Goal: Understand process/instructions: Learn how to perform a task or action

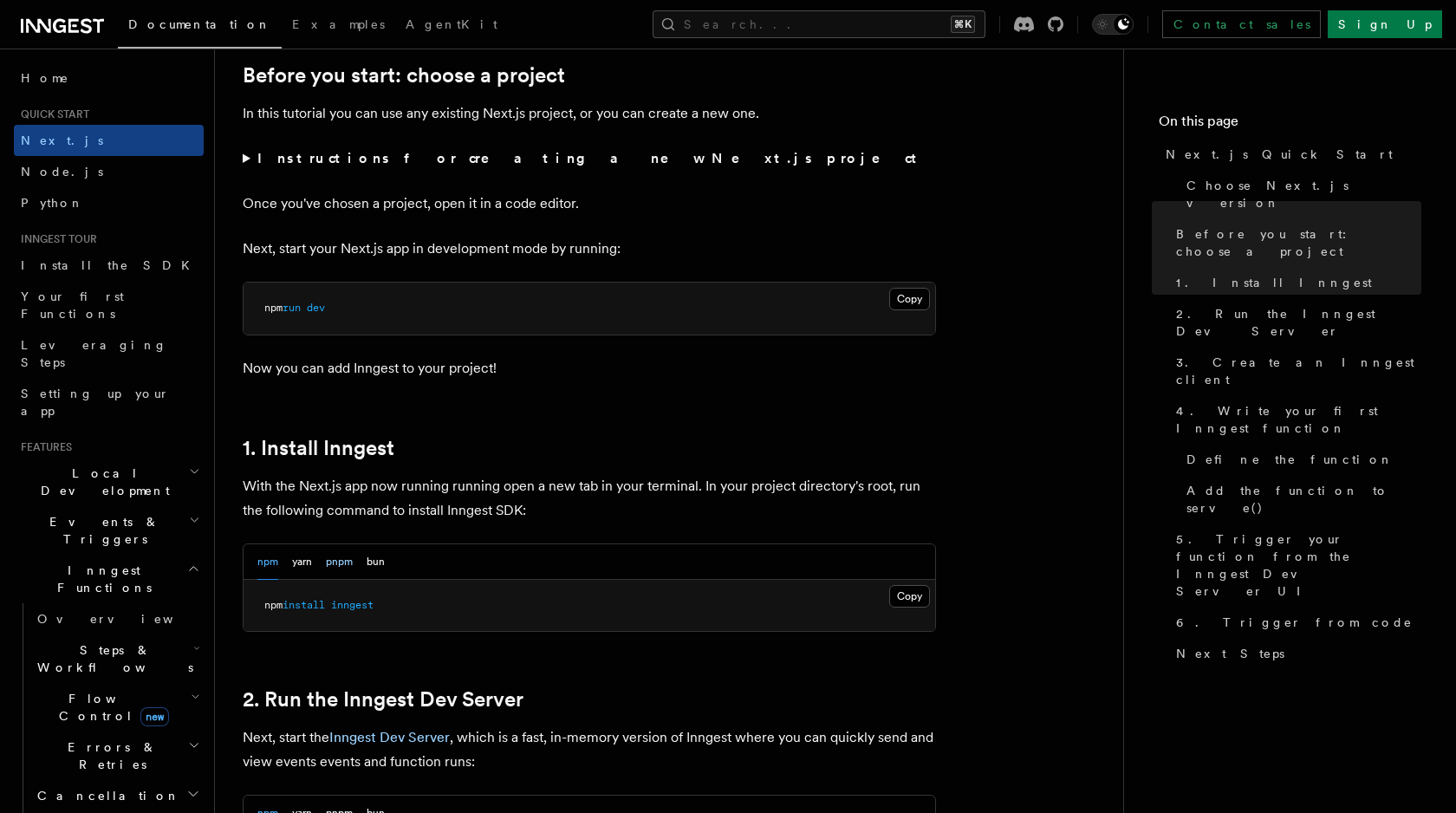
scroll to position [599, 0]
click at [336, 564] on button "pnpm" at bounding box center [339, 562] width 26 height 35
click at [886, 596] on pre "pnpm add inngest" at bounding box center [589, 605] width 692 height 52
click at [900, 596] on button "Copy Copied" at bounding box center [910, 596] width 41 height 23
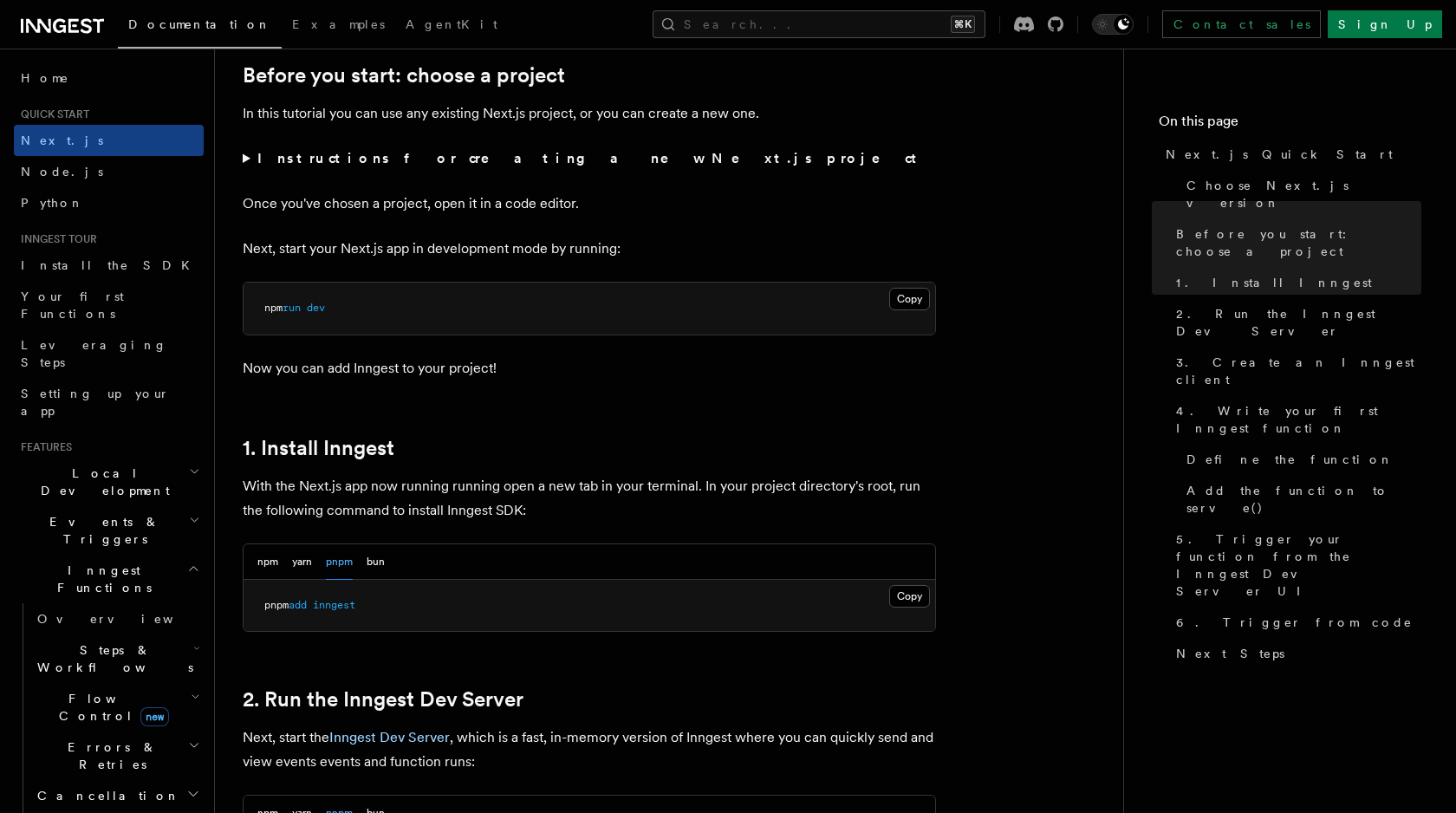
scroll to position [753, 0]
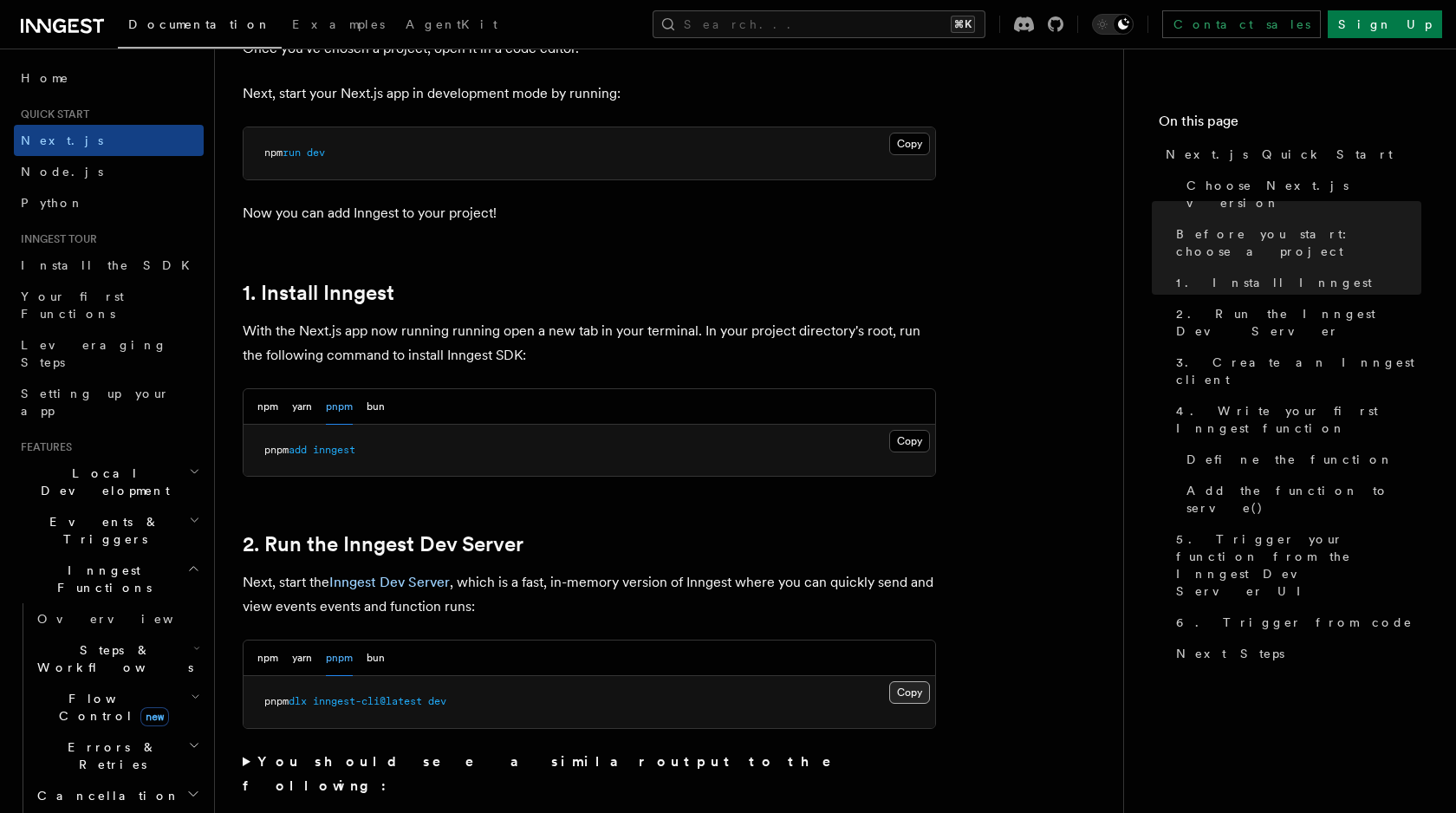
click at [897, 692] on button "Copy Copied" at bounding box center [910, 692] width 41 height 23
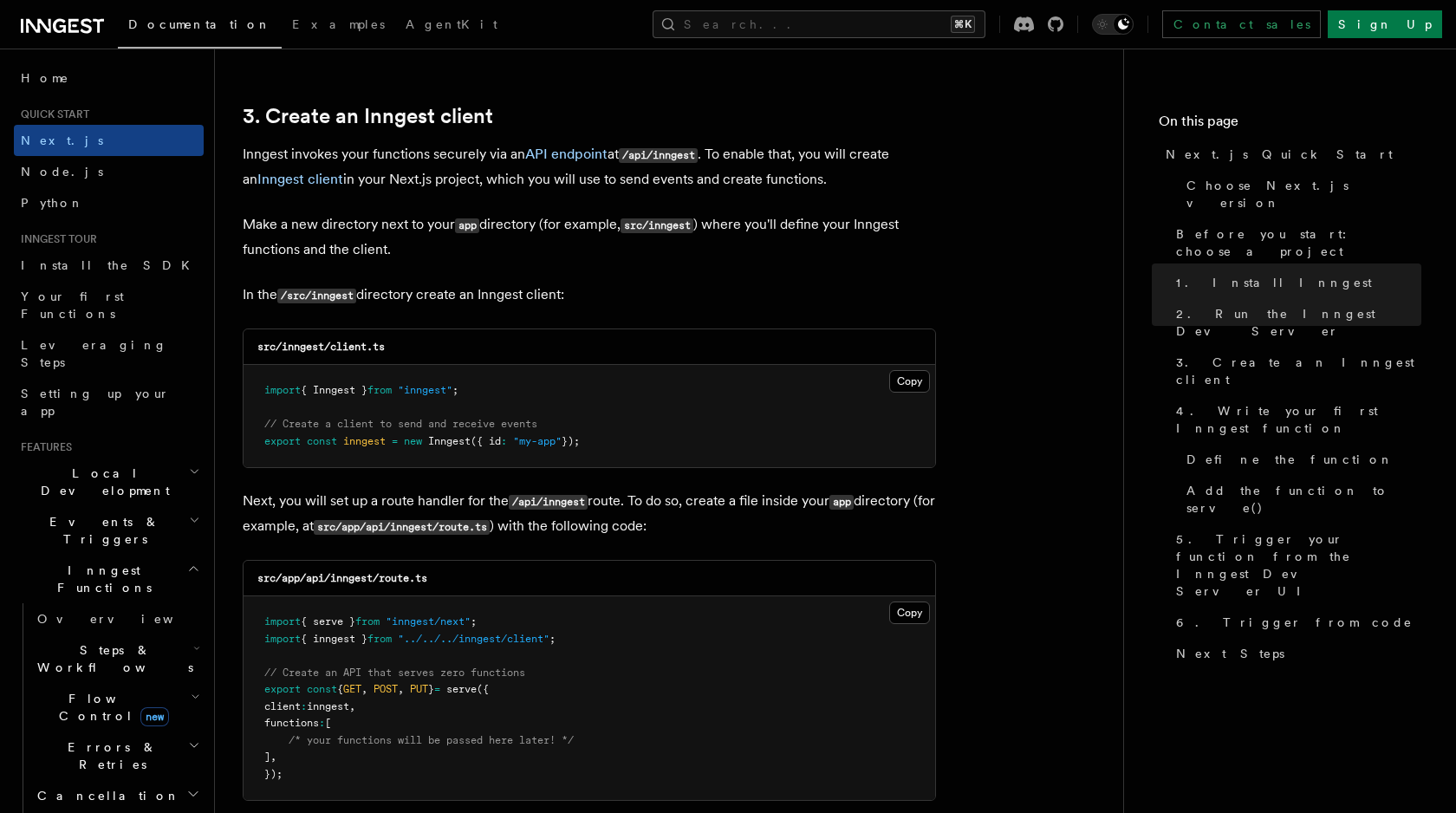
scroll to position [2012, 0]
click at [900, 385] on button "Copy Copied" at bounding box center [910, 380] width 41 height 23
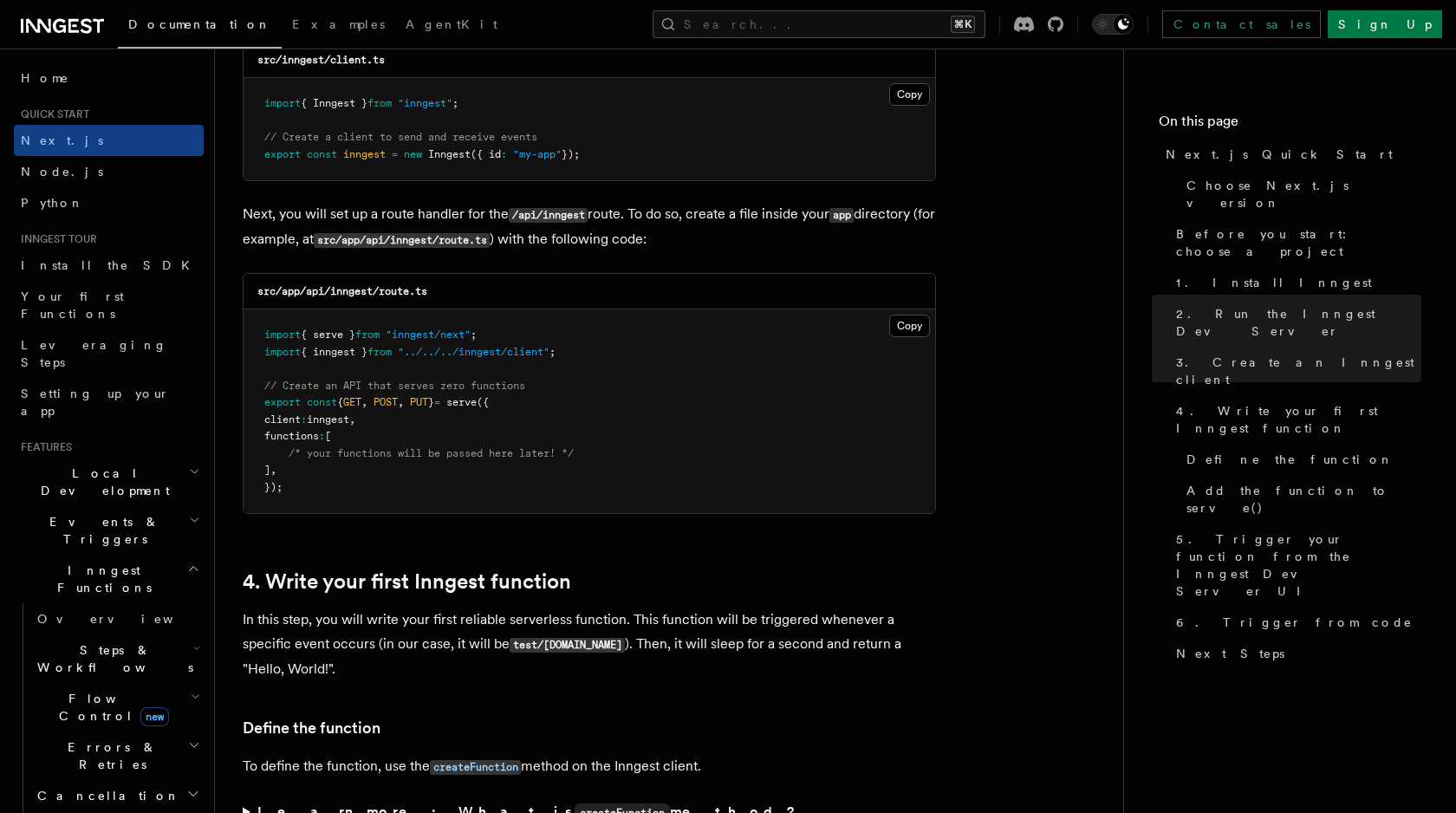
scroll to position [2299, 0]
click at [915, 329] on button "Copy Copied" at bounding box center [910, 325] width 41 height 23
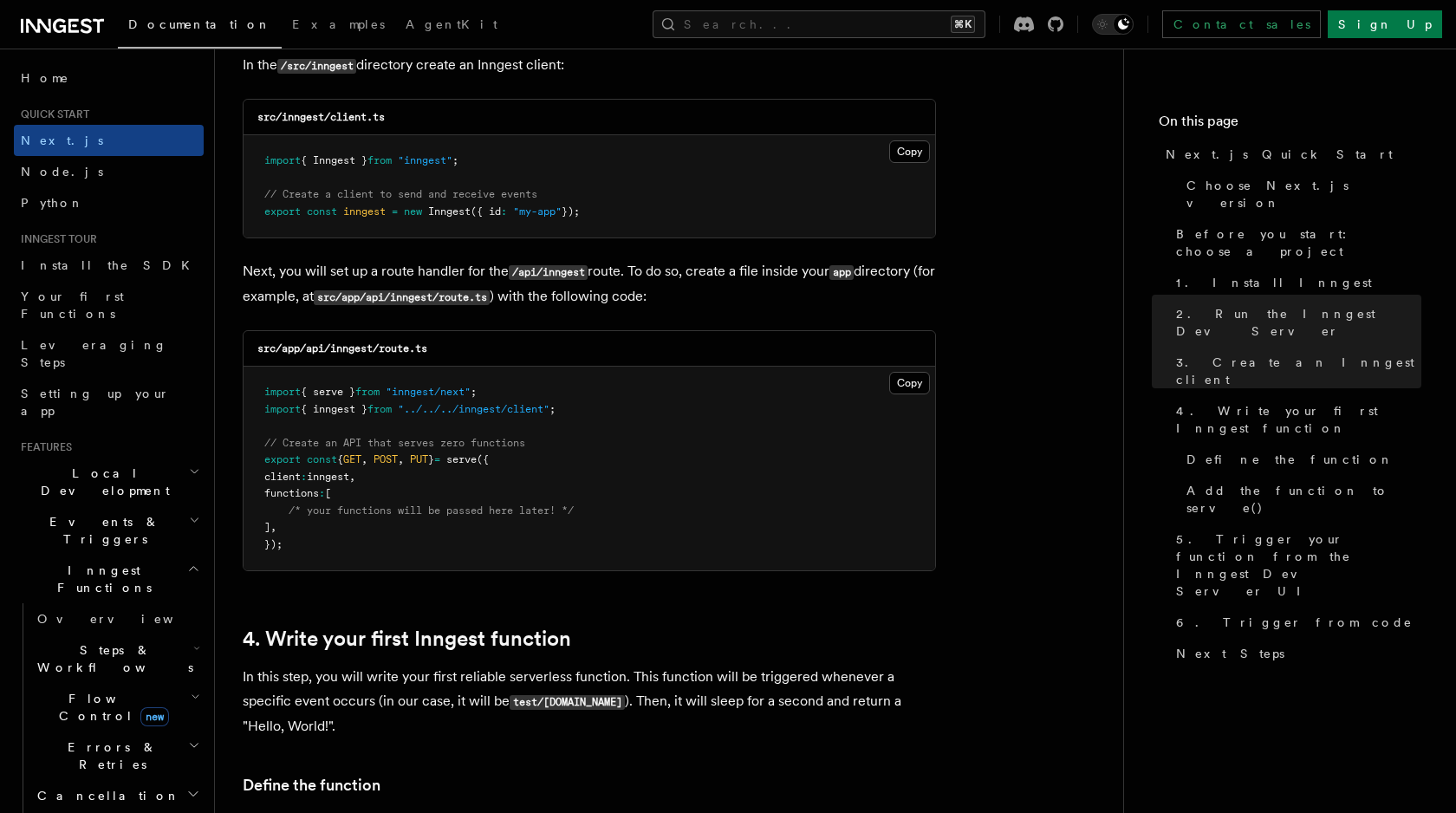
scroll to position [2217, 0]
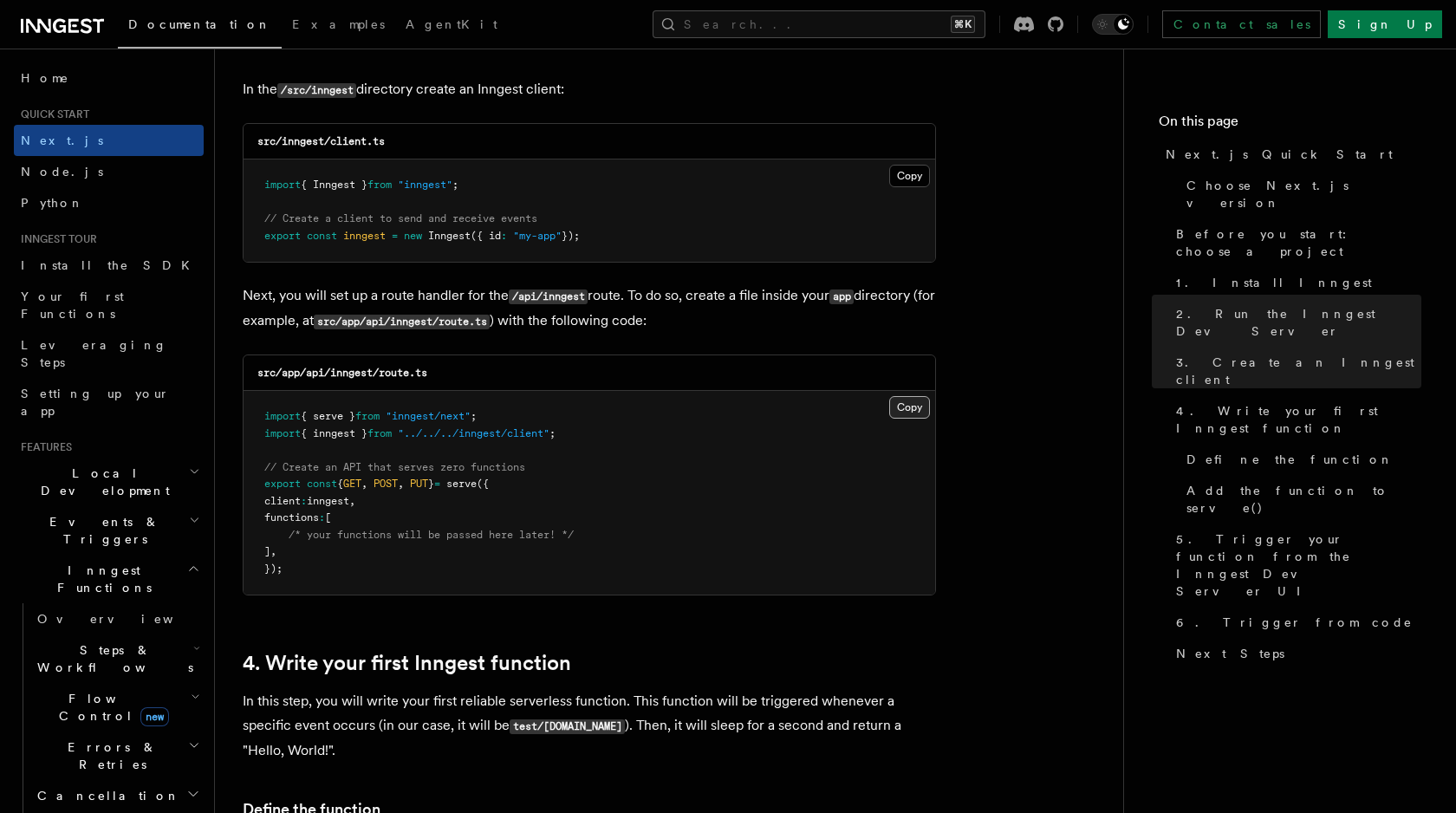
click at [913, 413] on button "Copy Copied" at bounding box center [910, 407] width 41 height 23
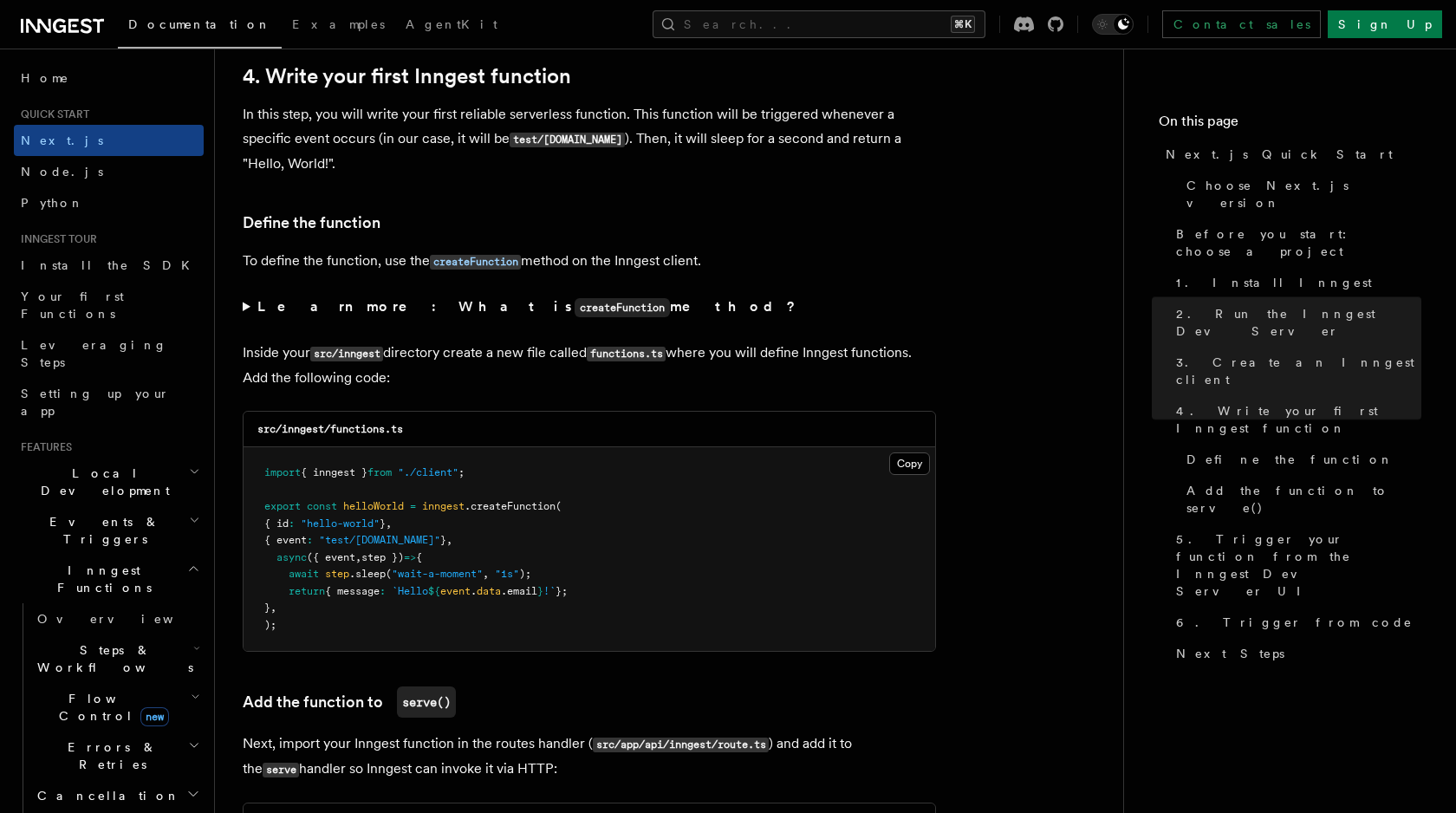
scroll to position [2817, 0]
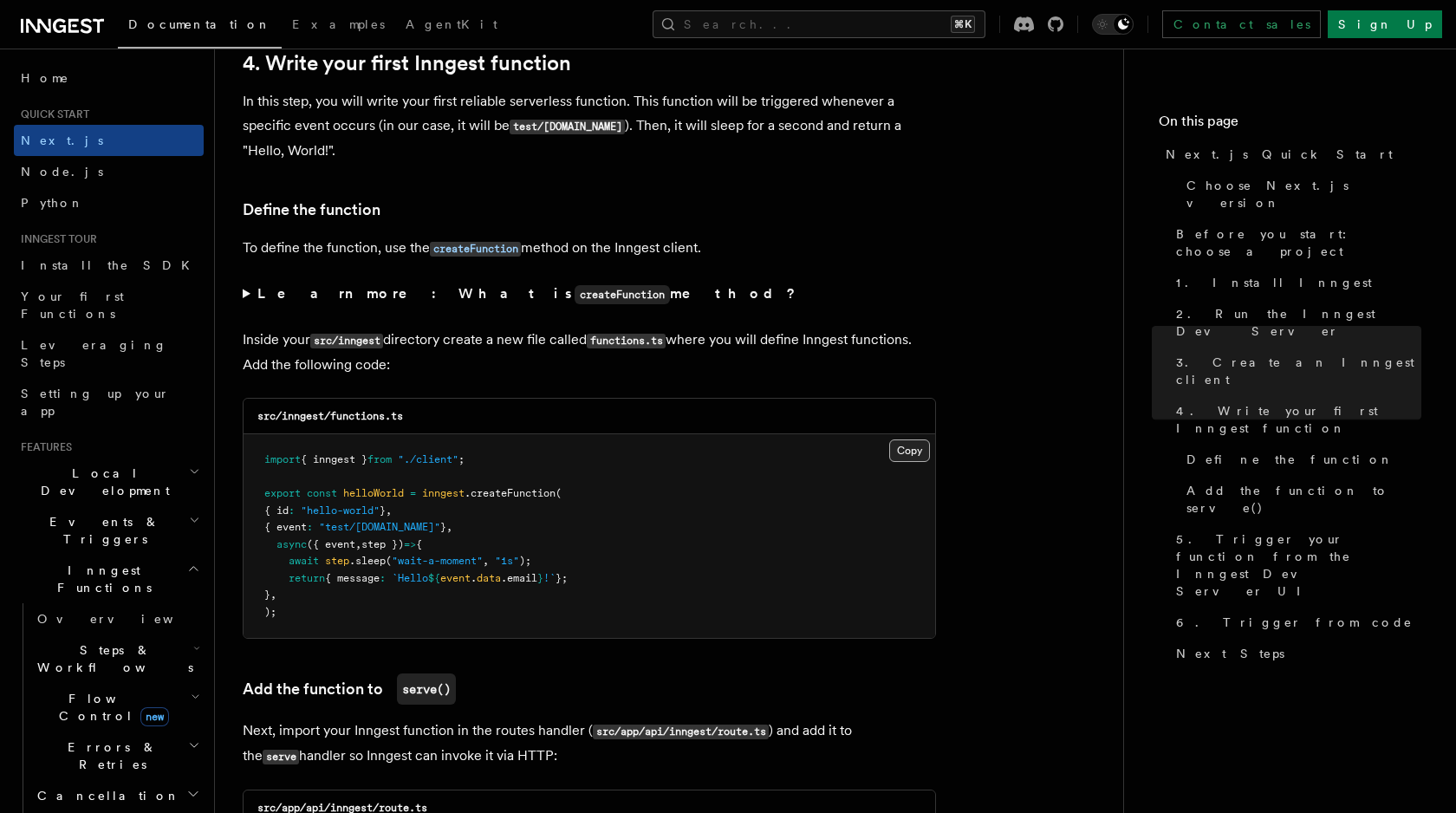
click at [907, 458] on button "Copy Copied" at bounding box center [910, 450] width 41 height 23
click at [917, 452] on button "Copy Copied" at bounding box center [910, 450] width 41 height 23
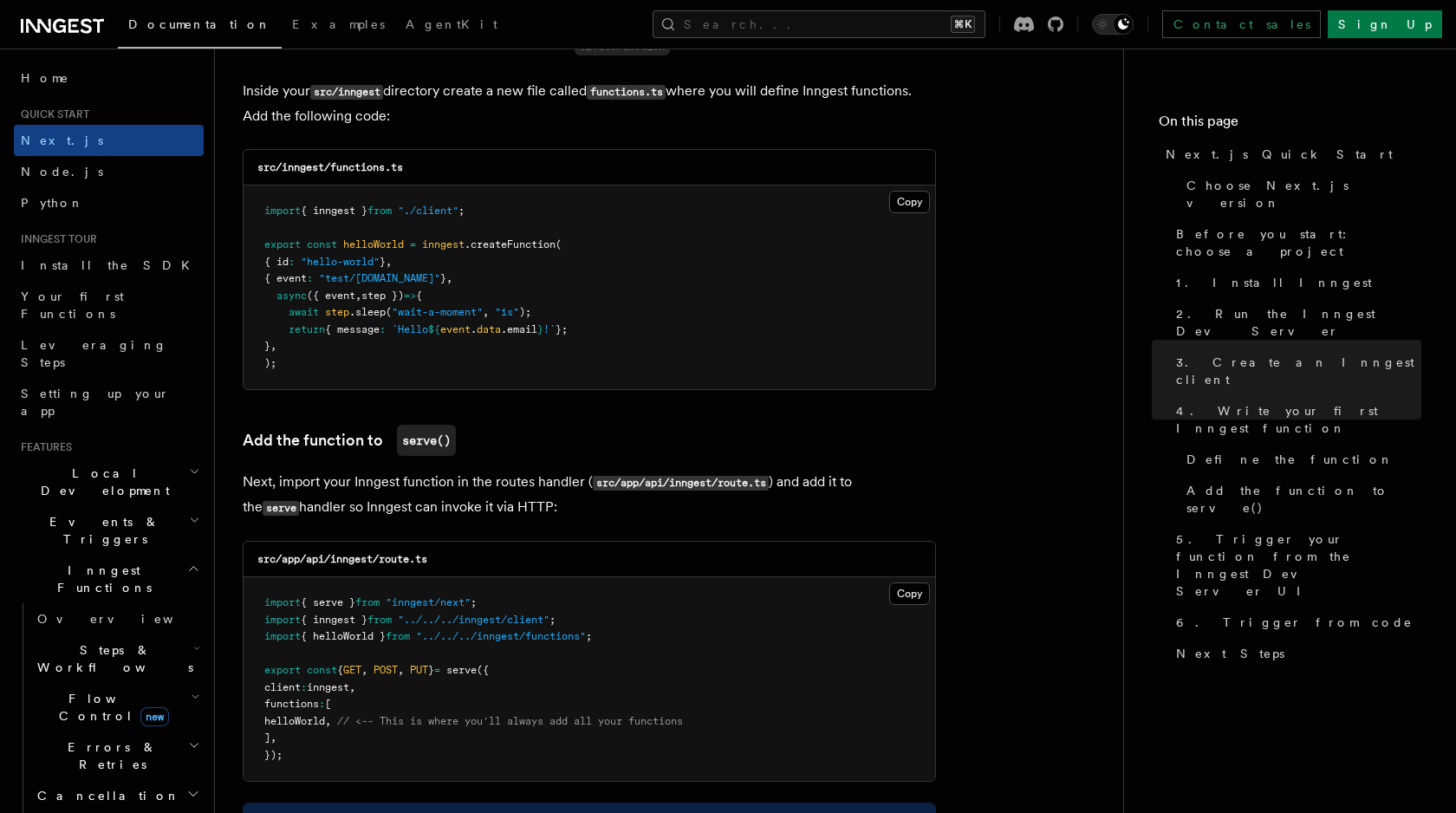
scroll to position [3071, 0]
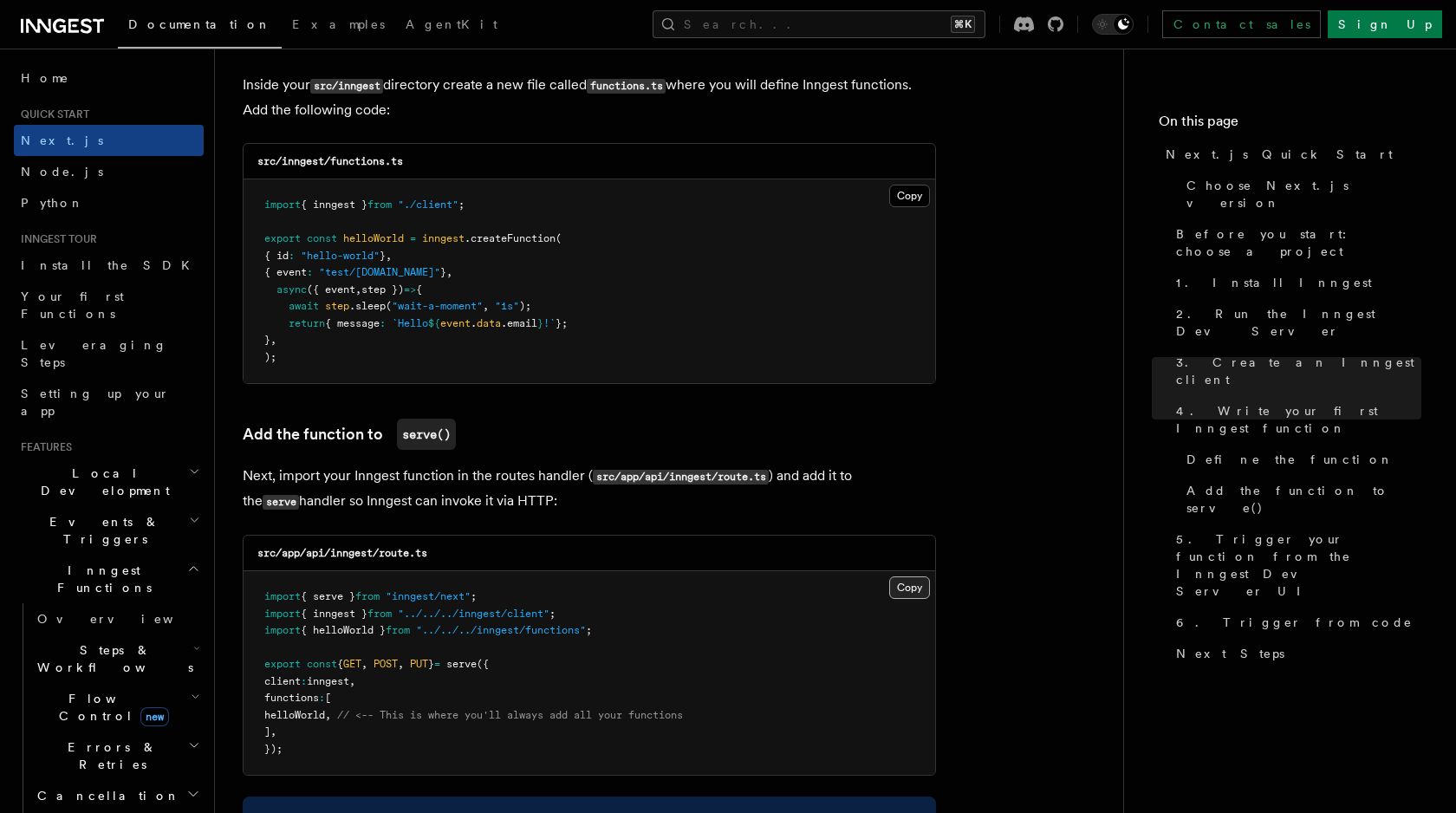
click at [905, 590] on button "Copy Copied" at bounding box center [910, 587] width 41 height 23
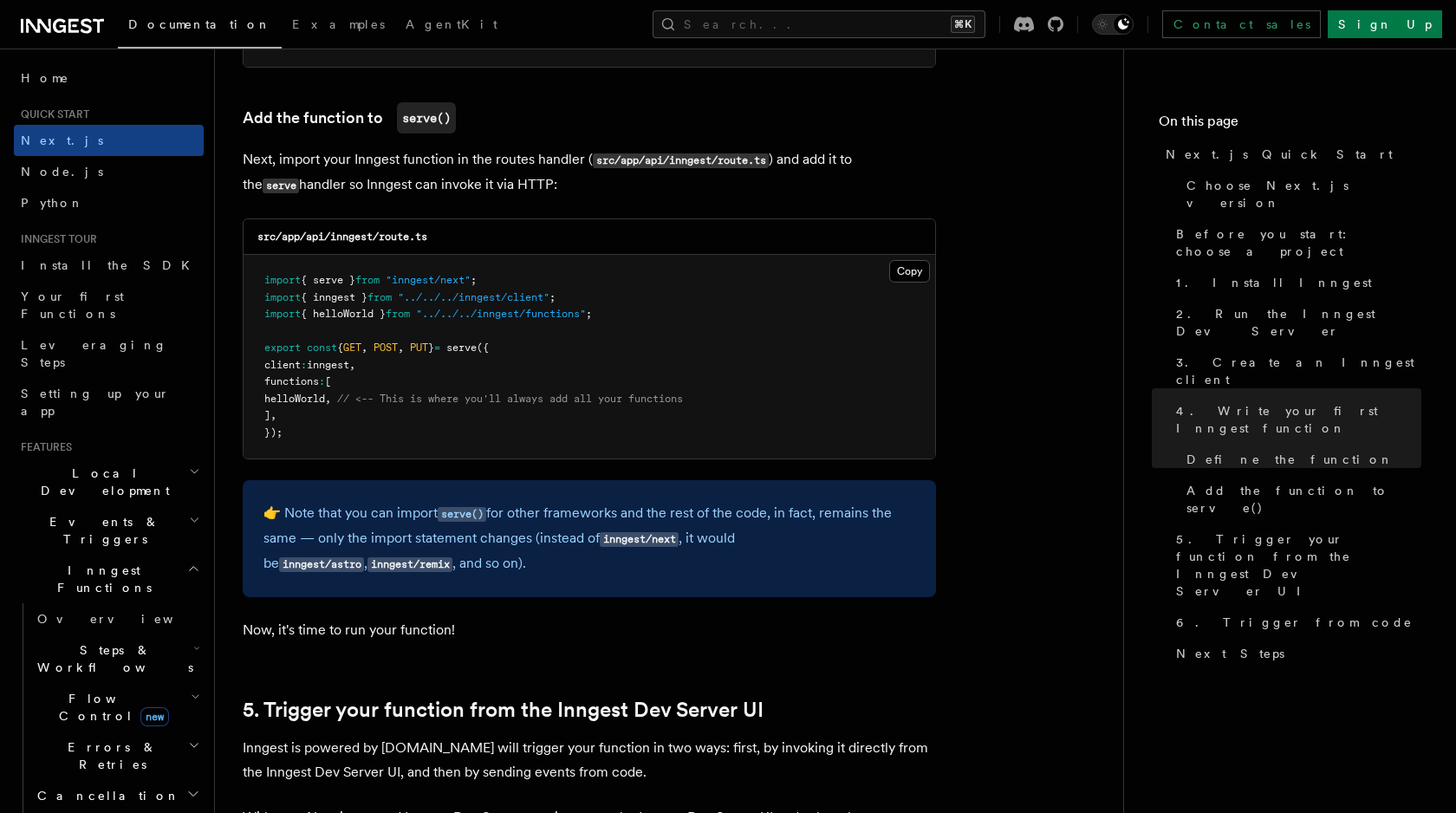
scroll to position [3336, 0]
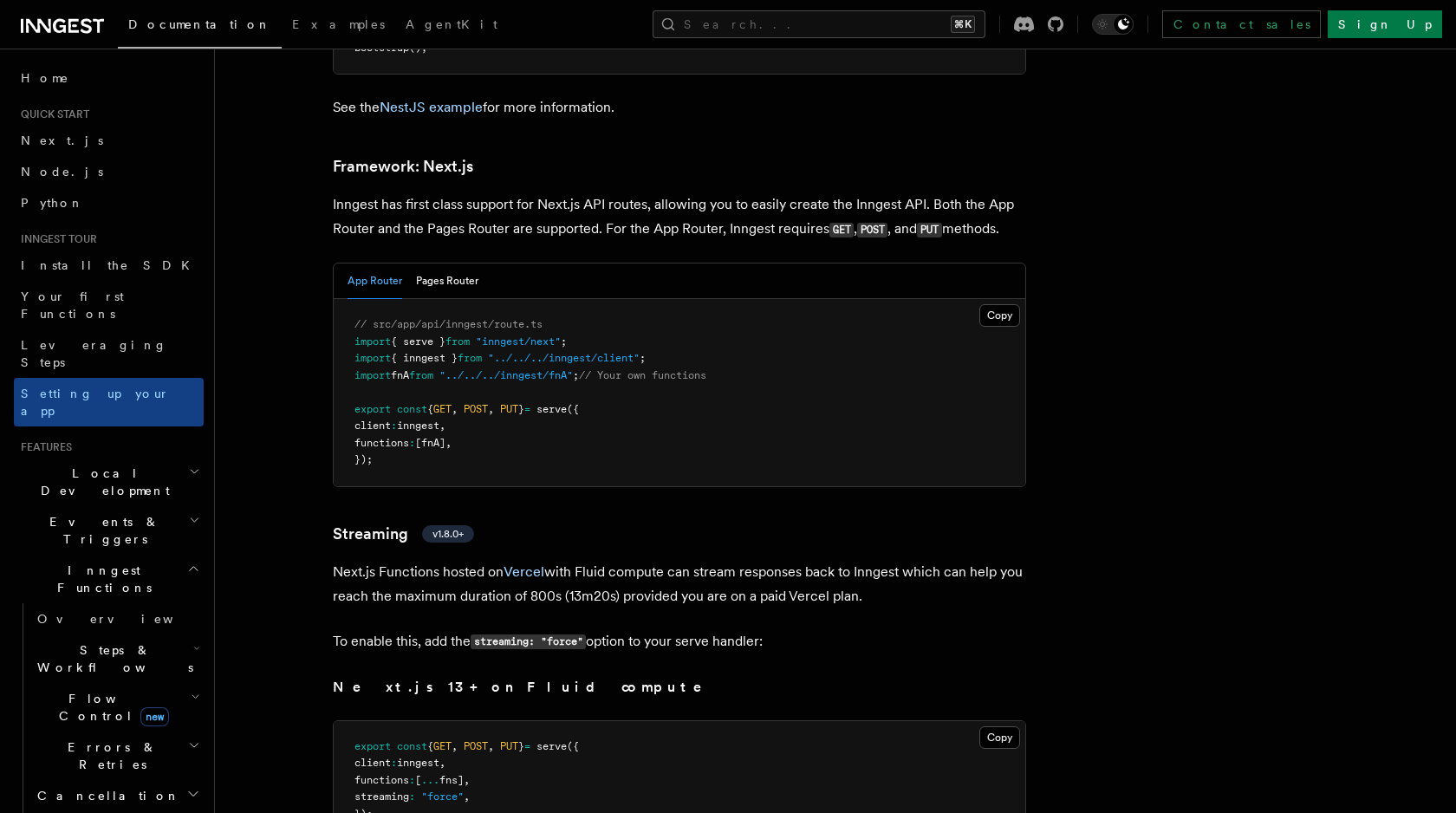
scroll to position [10599, 0]
